Goal: Task Accomplishment & Management: Manage account settings

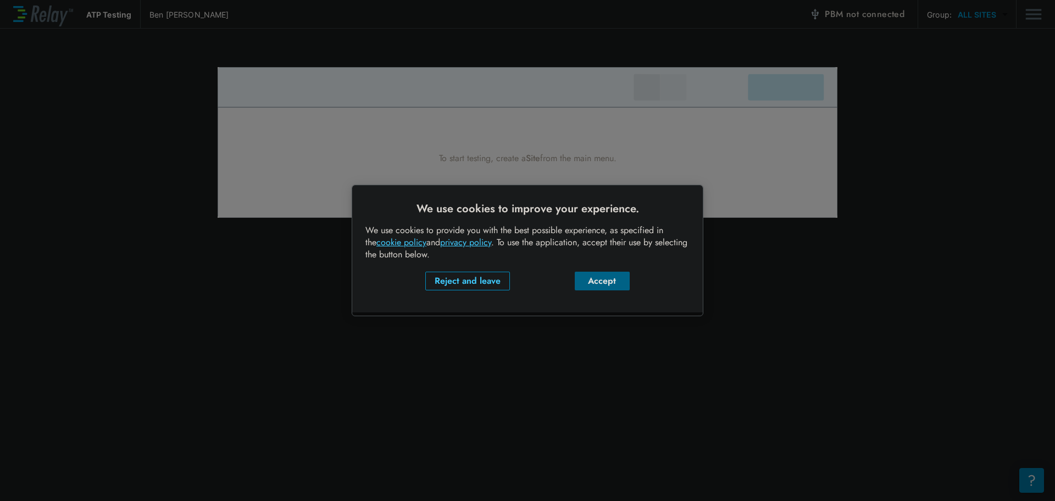
click at [606, 282] on div "Accept" at bounding box center [602, 280] width 37 height 13
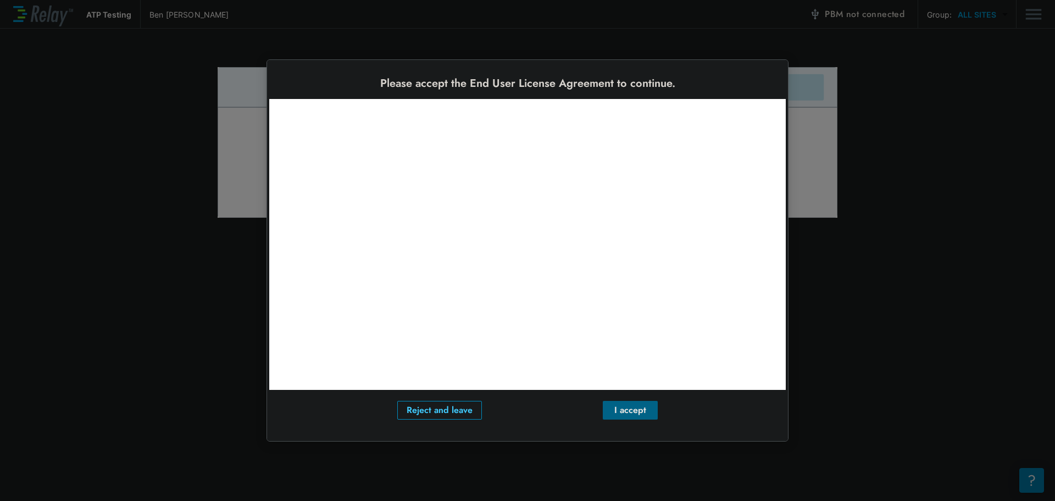
click at [633, 411] on div "I accept" at bounding box center [630, 409] width 37 height 13
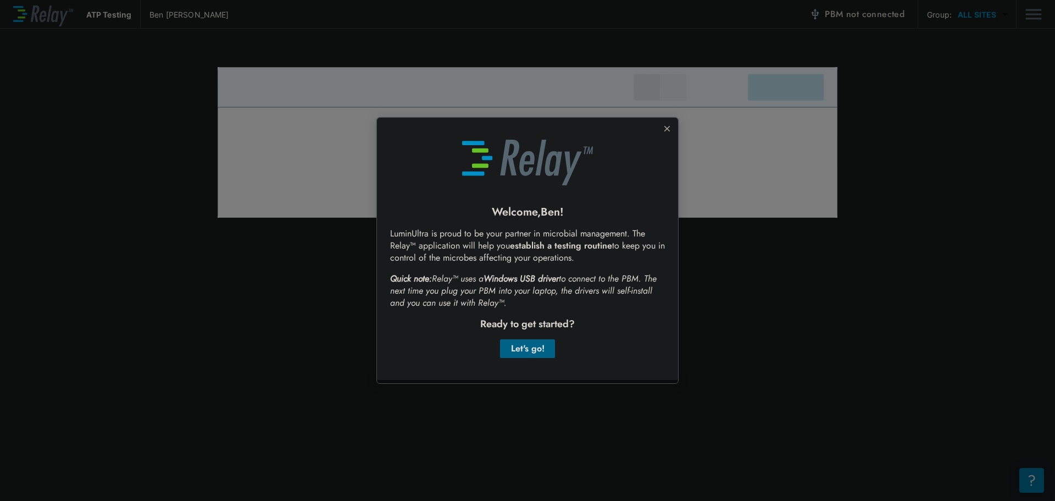
click at [528, 345] on div "Let's go!" at bounding box center [527, 348] width 37 height 13
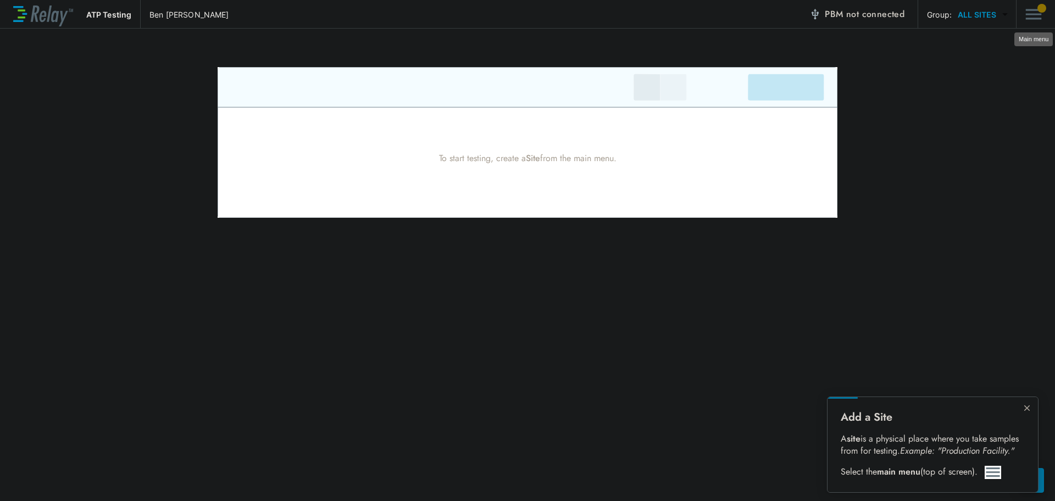
click at [1032, 17] on img "Main menu" at bounding box center [1033, 14] width 16 height 21
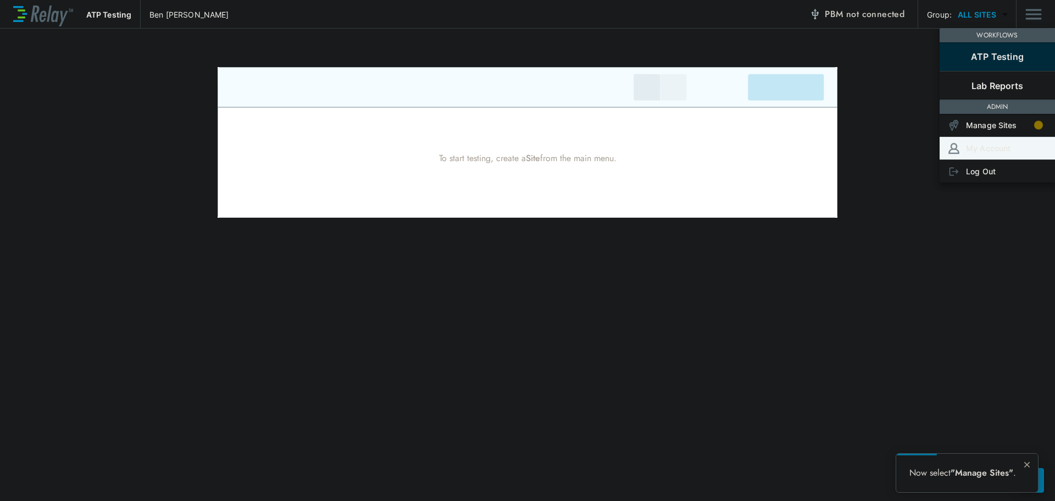
click at [1000, 143] on p "My Account" at bounding box center [988, 148] width 45 height 12
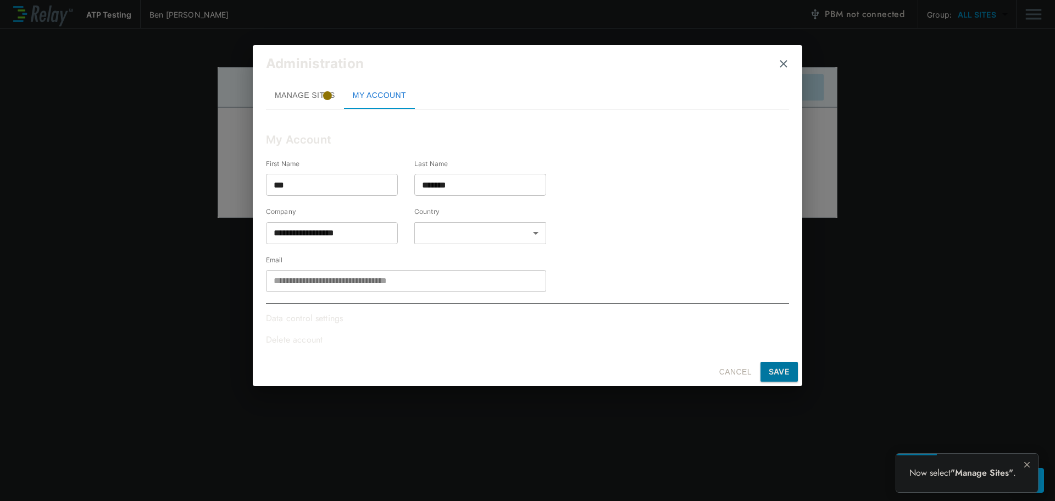
click at [310, 320] on p "Data control settings" at bounding box center [307, 318] width 82 height 13
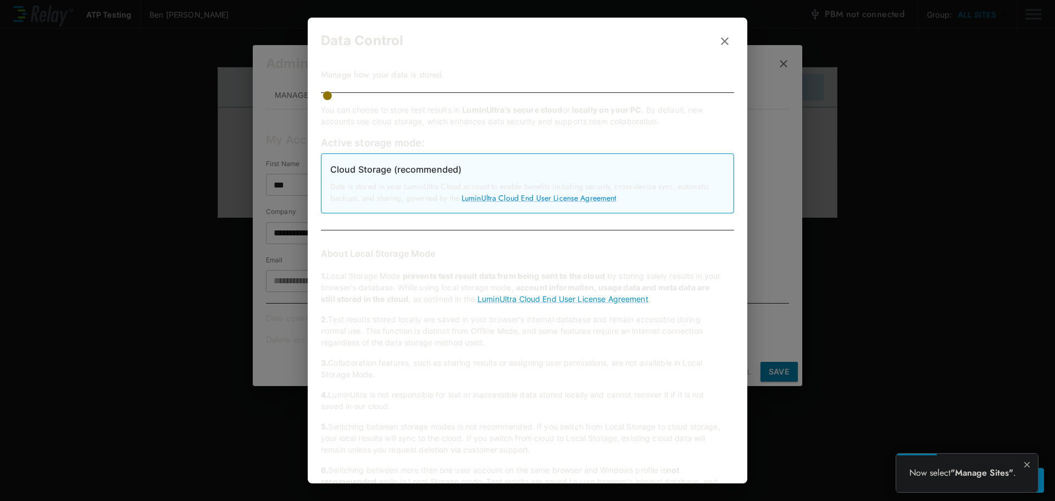
click at [718, 36] on icon "button" at bounding box center [724, 41] width 13 height 13
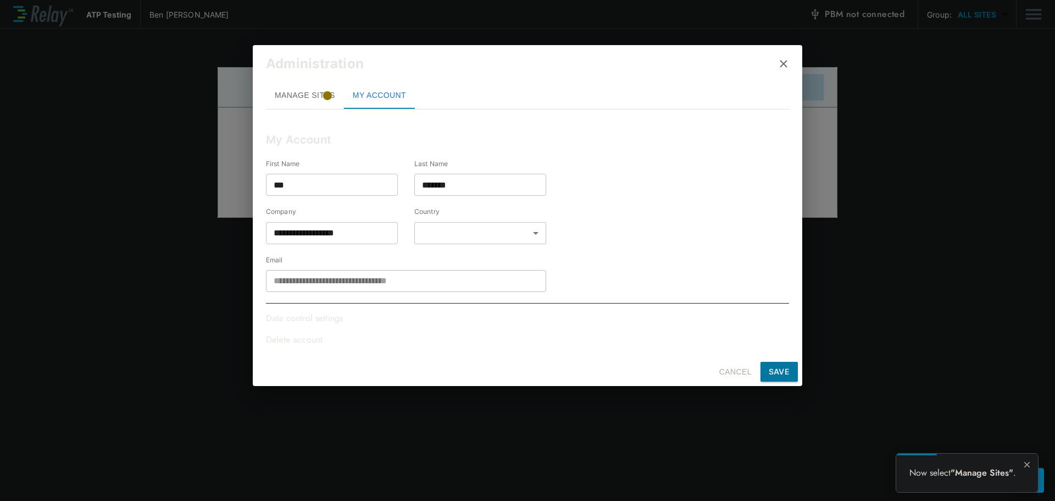
click at [535, 227] on body "**********" at bounding box center [527, 250] width 1055 height 501
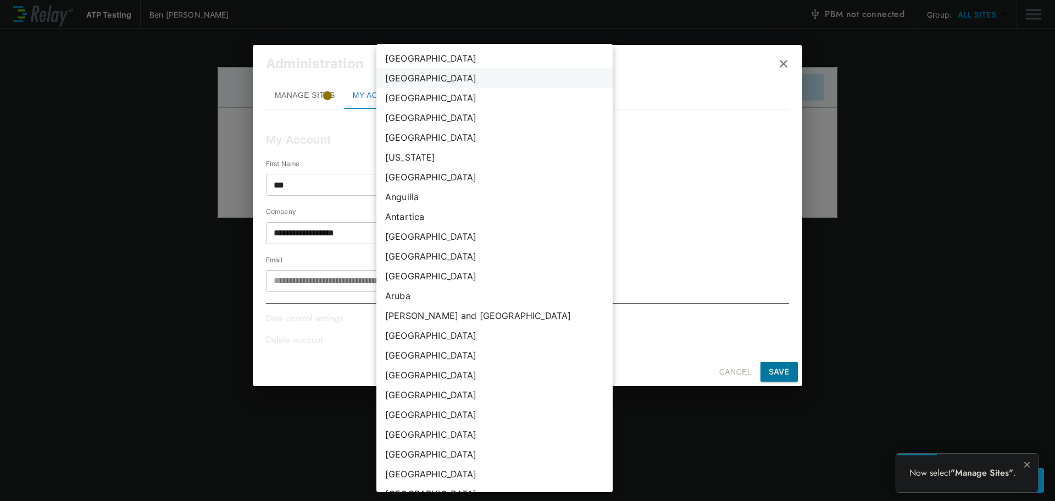
click at [398, 75] on li "[GEOGRAPHIC_DATA]" at bounding box center [494, 78] width 236 height 20
type input "***"
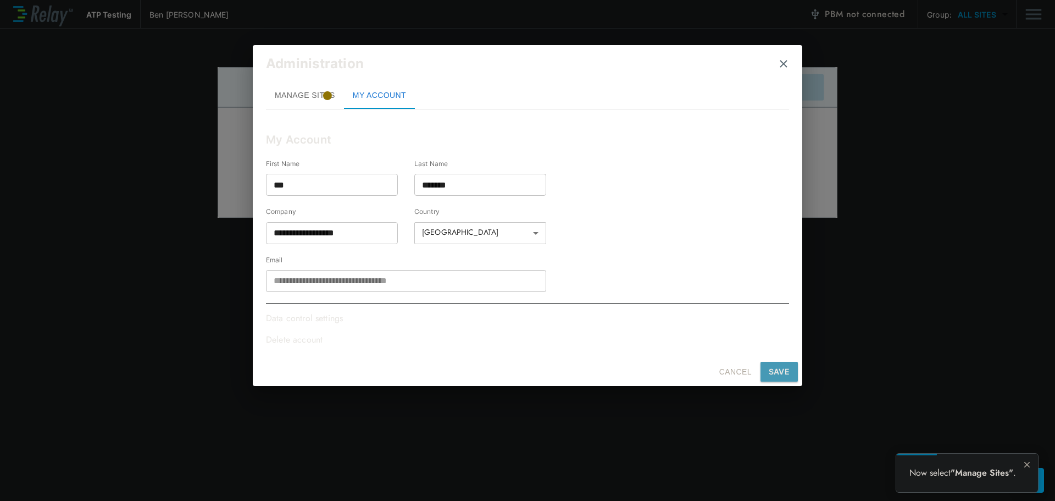
click at [791, 374] on button "SAVE" at bounding box center [778, 372] width 37 height 20
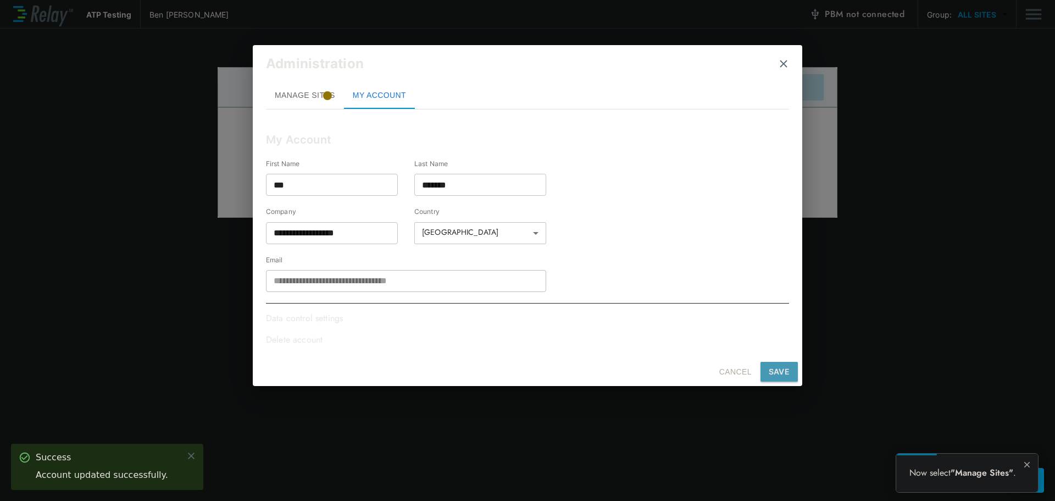
click at [786, 368] on button "SAVE" at bounding box center [778, 372] width 37 height 20
click at [781, 65] on img "close" at bounding box center [783, 63] width 11 height 11
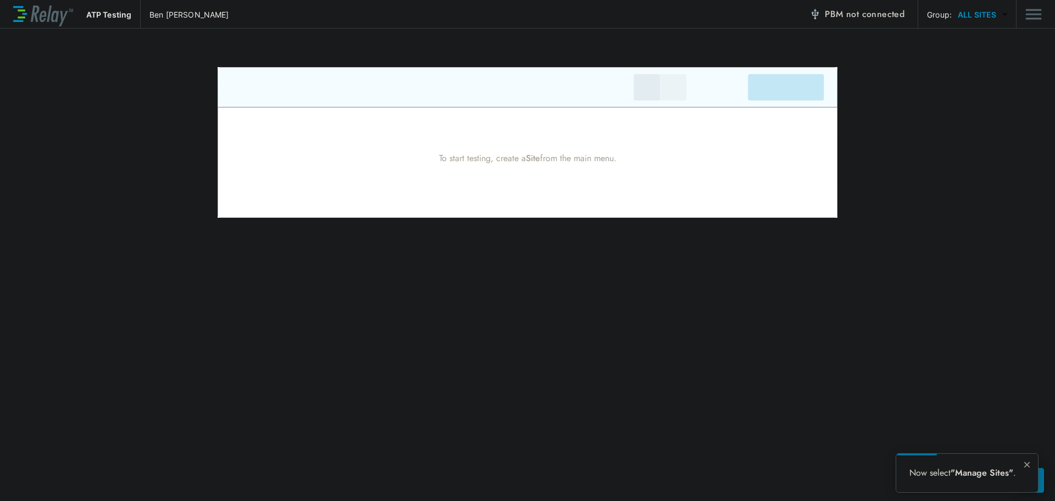
click at [101, 17] on p "ATP Testing" at bounding box center [108, 15] width 45 height 12
click at [46, 13] on img at bounding box center [43, 15] width 60 height 24
click at [163, 19] on p "Ben Wallace" at bounding box center [188, 15] width 79 height 12
click at [1004, 12] on body "ATP Testing Ben Wallace PBM not connected Group: ALL SITES ********* ​ To start…" at bounding box center [527, 250] width 1055 height 501
click at [1004, 12] on div at bounding box center [527, 250] width 1055 height 501
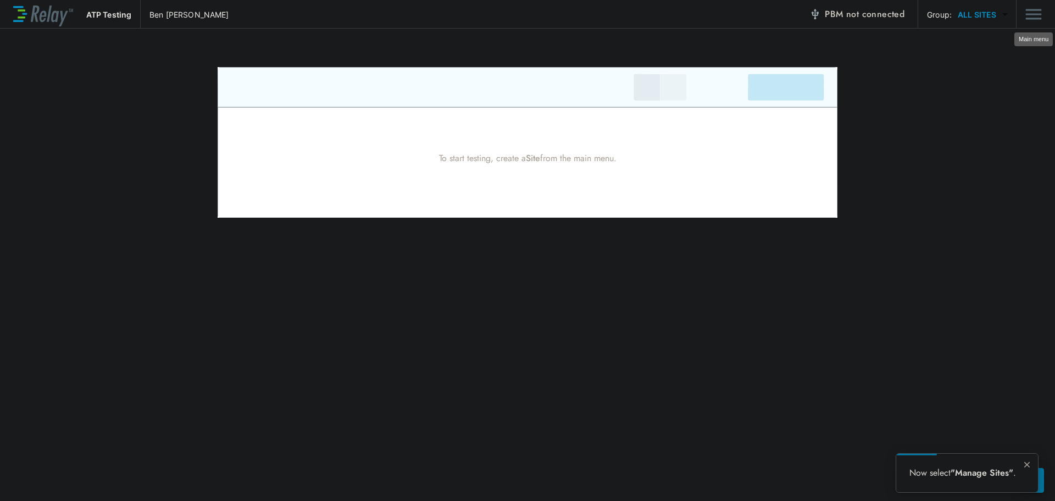
click at [1029, 8] on img "Main menu" at bounding box center [1033, 14] width 16 height 21
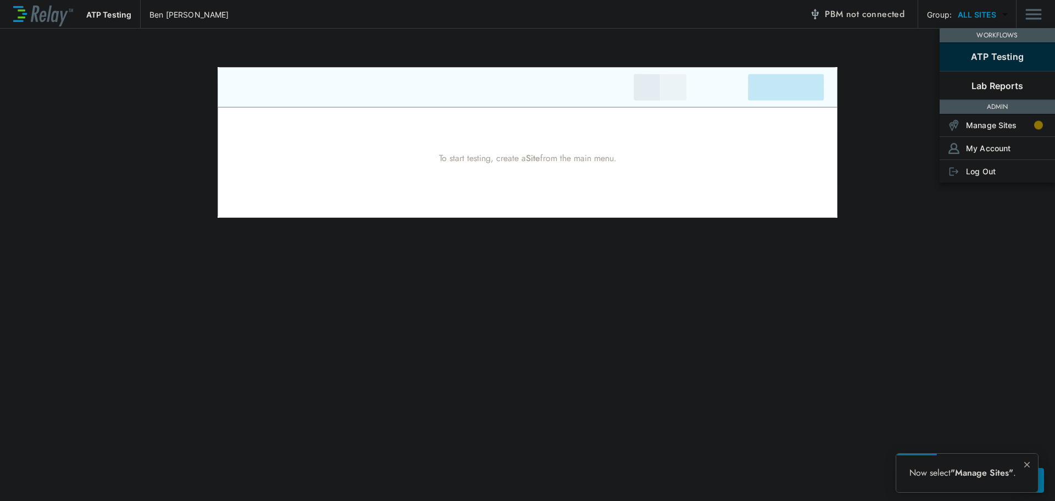
click at [1031, 15] on div at bounding box center [527, 250] width 1055 height 501
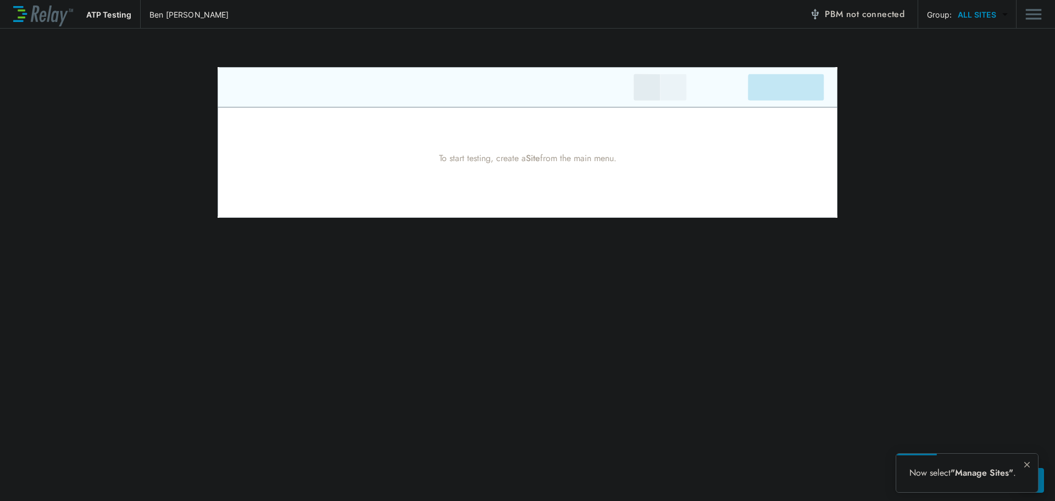
click at [1030, 11] on img "Main menu" at bounding box center [1033, 14] width 16 height 21
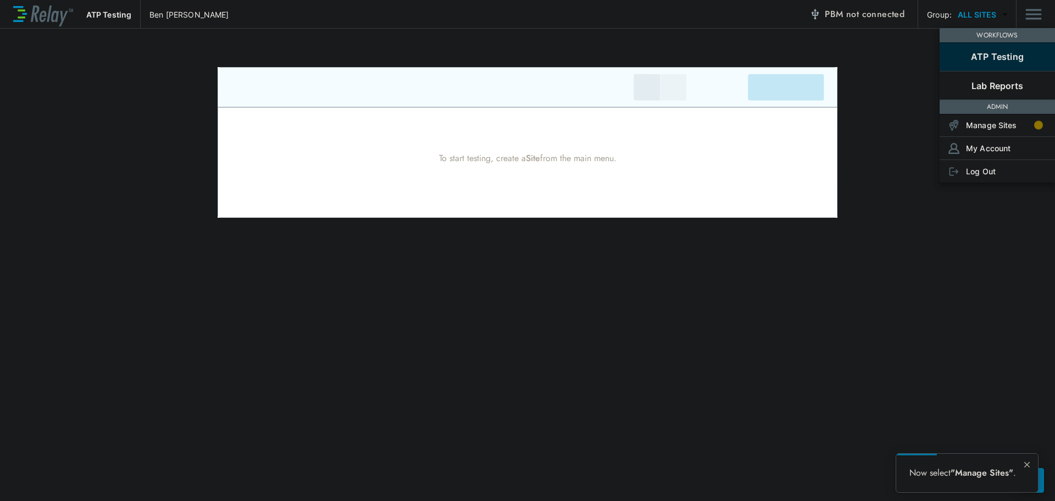
click at [1030, 11] on div at bounding box center [527, 250] width 1055 height 501
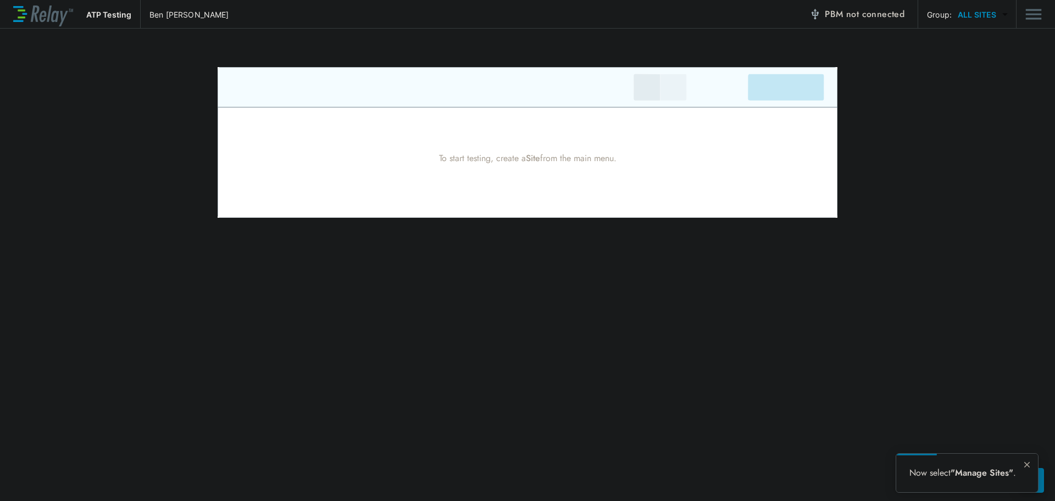
click at [956, 13] on body "ATP Testing [PERSON_NAME] PBM not connected Group: ALL SITES ********* ​ To sta…" at bounding box center [527, 250] width 1055 height 501
click at [969, 39] on li "ALL SITES" at bounding box center [982, 43] width 65 height 20
click at [1029, 12] on img "Main menu" at bounding box center [1033, 14] width 16 height 21
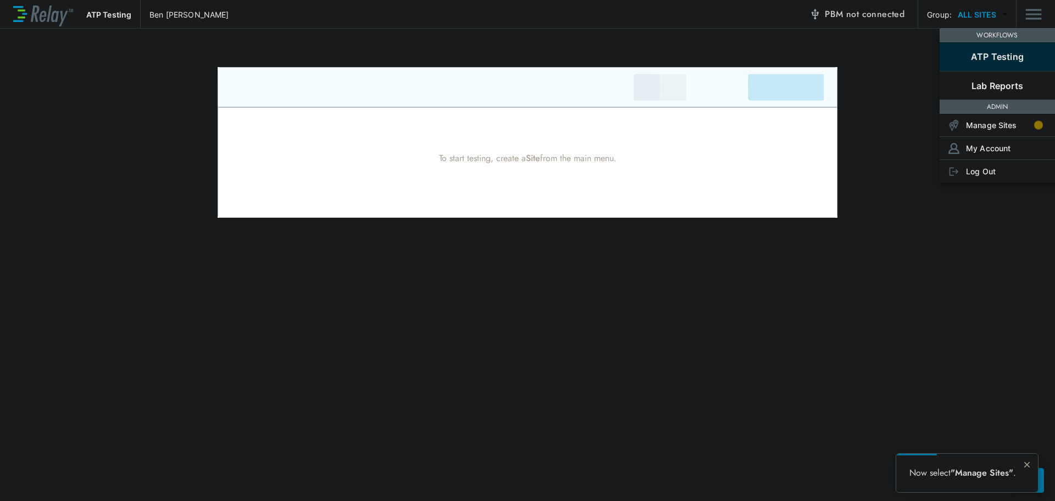
click at [1017, 56] on p "ATP Testing" at bounding box center [997, 56] width 53 height 13
click at [1010, 84] on p "Lab Reports" at bounding box center [997, 85] width 52 height 13
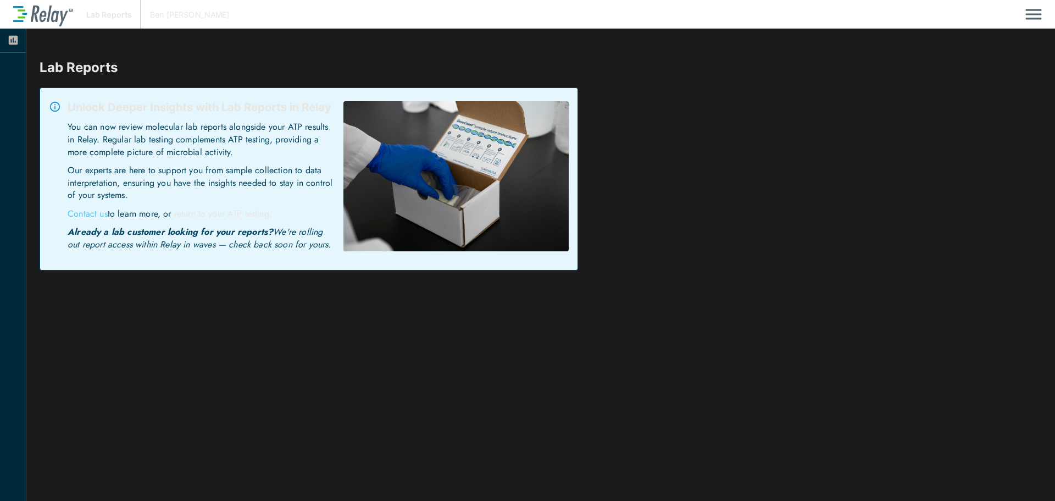
click at [1026, 13] on img "Main menu" at bounding box center [1033, 14] width 16 height 21
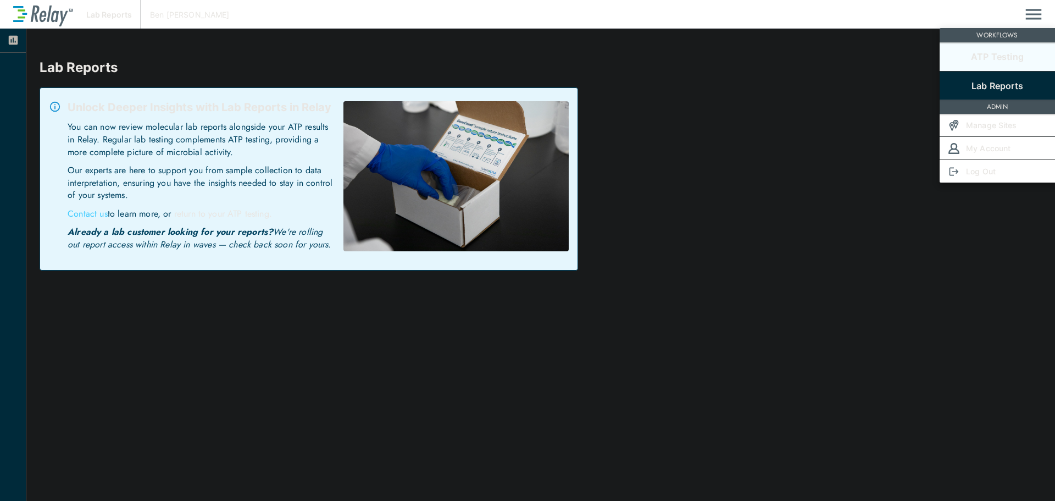
click at [987, 60] on p "ATP Testing" at bounding box center [997, 56] width 53 height 13
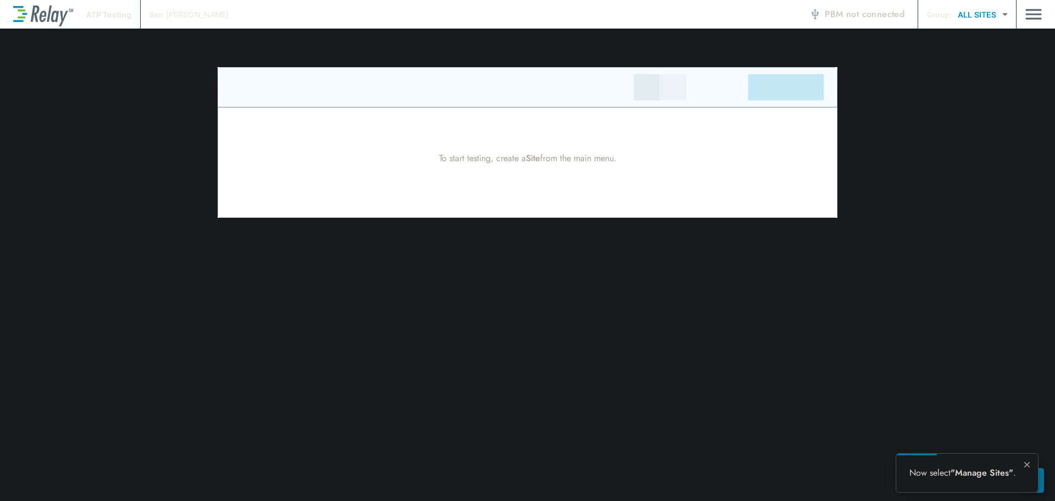
click at [990, 13] on body "ATP Testing [PERSON_NAME] PBM not connected Group: ALL SITES ********* ​ To sta…" at bounding box center [527, 250] width 1055 height 501
click at [975, 41] on li "ALL SITES" at bounding box center [982, 43] width 65 height 20
click at [931, 16] on p "Group:" at bounding box center [939, 15] width 25 height 12
click at [1035, 11] on img "Main menu" at bounding box center [1033, 14] width 16 height 21
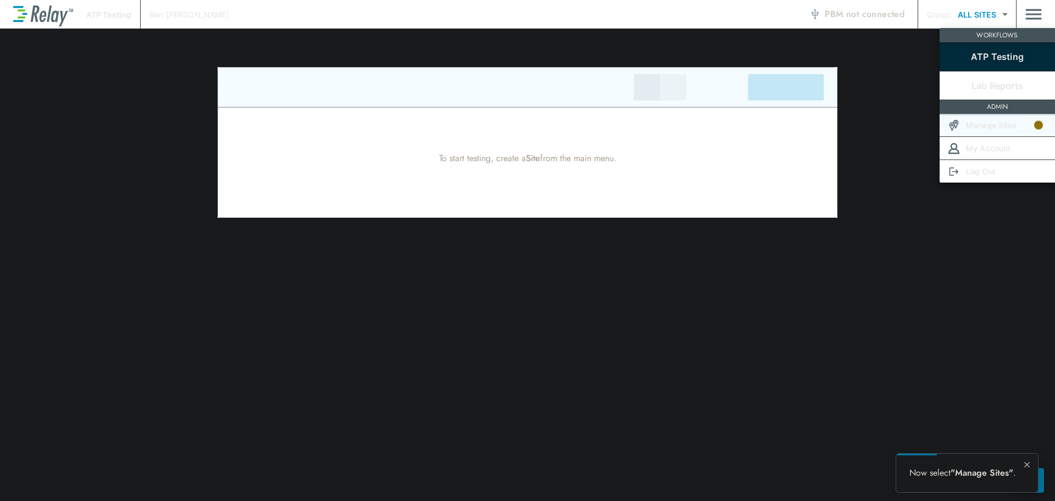
click at [1007, 129] on p "Manage Sites" at bounding box center [991, 125] width 51 height 12
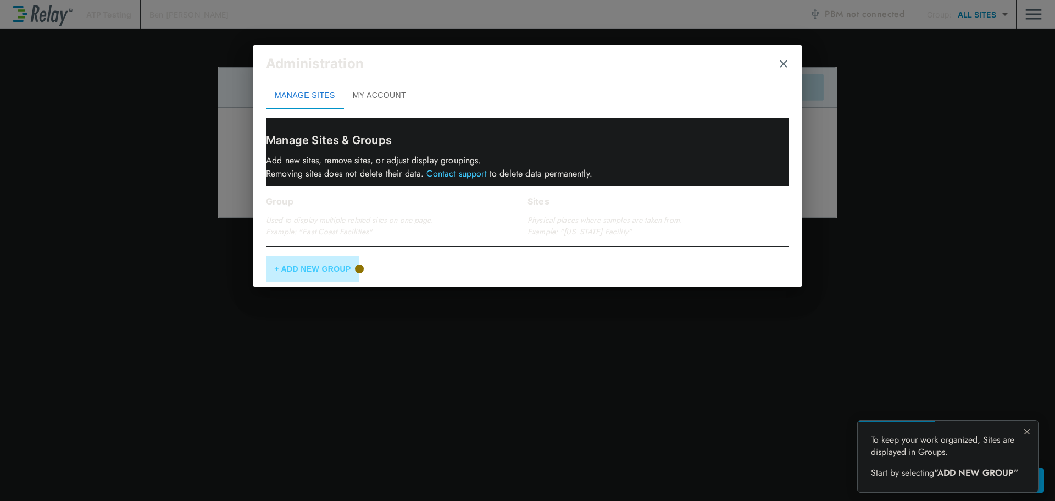
click at [307, 268] on button "+ Add New Group" at bounding box center [312, 269] width 93 height 26
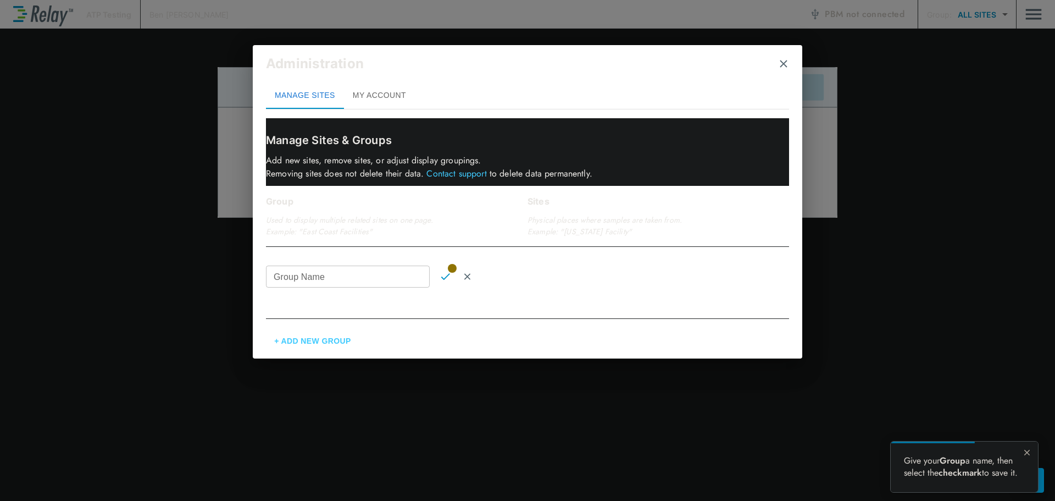
click at [363, 275] on input "Group Name" at bounding box center [348, 276] width 164 height 22
type input "**********"
click at [444, 277] on img "Confirm" at bounding box center [445, 276] width 9 height 10
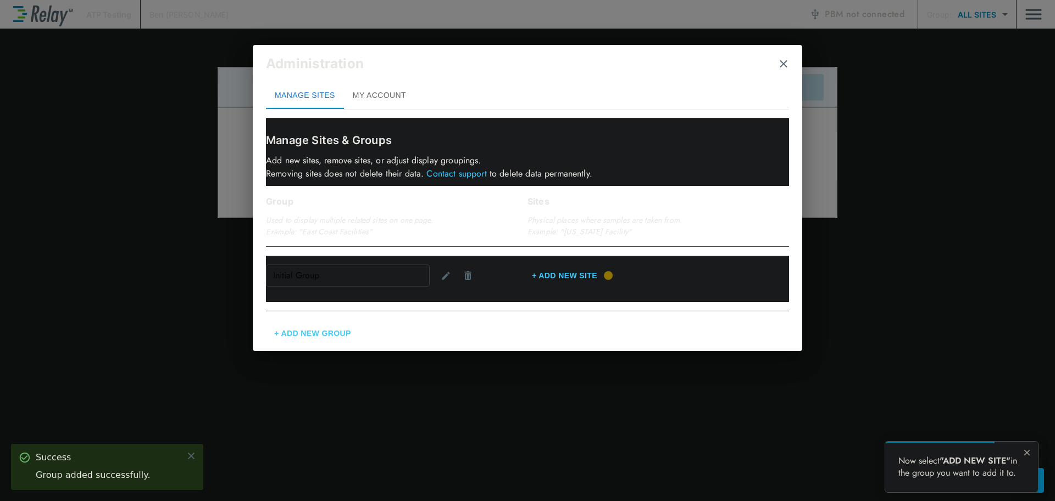
click at [373, 93] on button "MY ACCOUNT" at bounding box center [379, 95] width 71 height 26
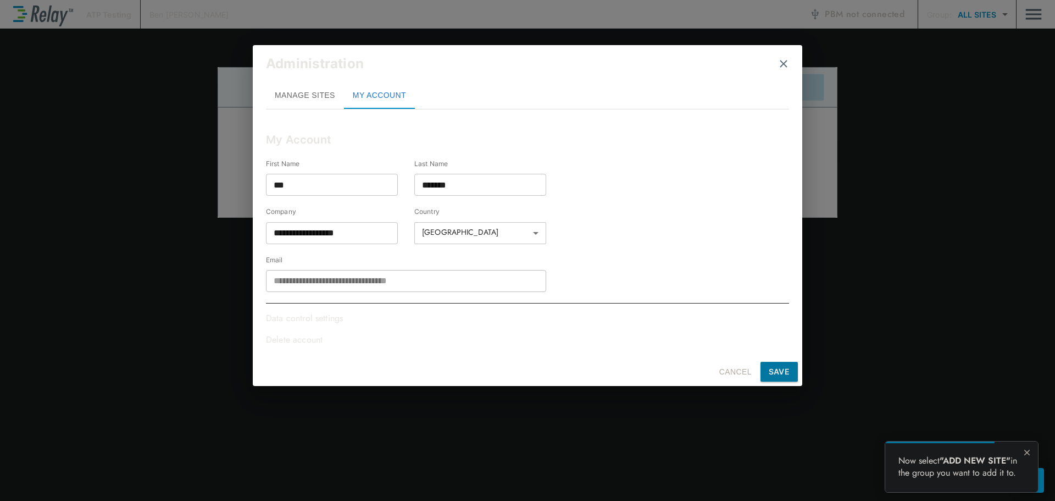
click at [315, 93] on button "MANAGE SITES" at bounding box center [305, 95] width 78 height 26
